Goal: Task Accomplishment & Management: Complete application form

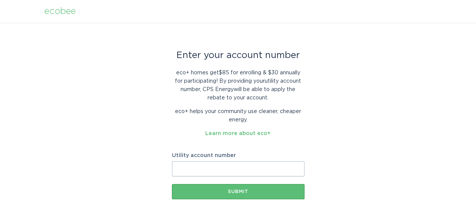
click at [204, 168] on input "Utility account number" at bounding box center [238, 168] width 133 height 15
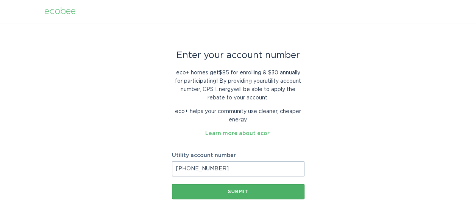
type input "[PHONE_NUMBER]"
click at [231, 192] on div "Submit" at bounding box center [238, 191] width 125 height 5
